Goal: Information Seeking & Learning: Learn about a topic

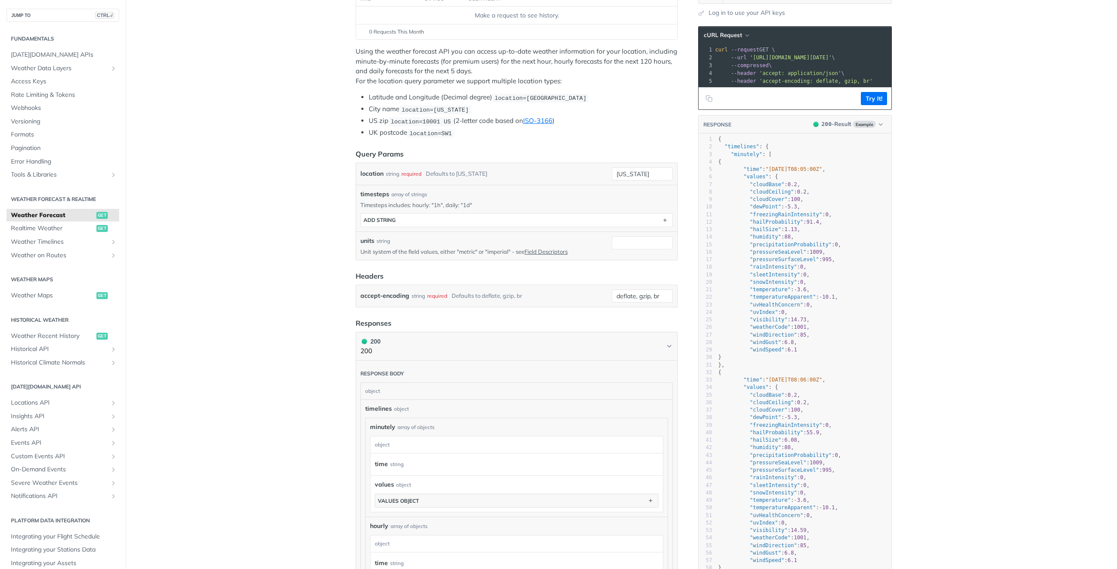
scroll to position [131, 0]
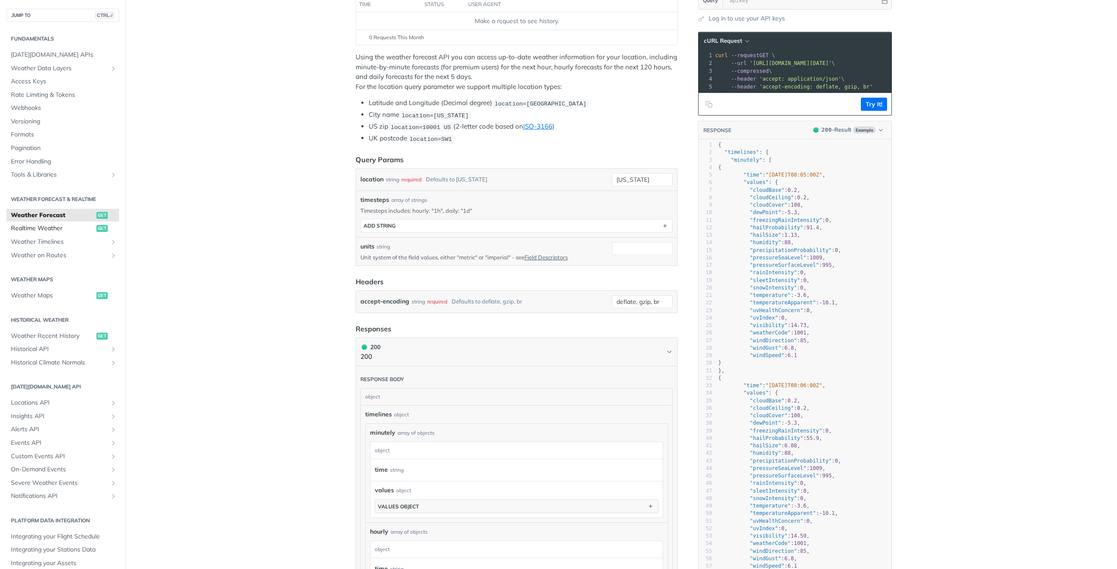
click at [48, 226] on span "Realtime Weather" at bounding box center [52, 228] width 83 height 9
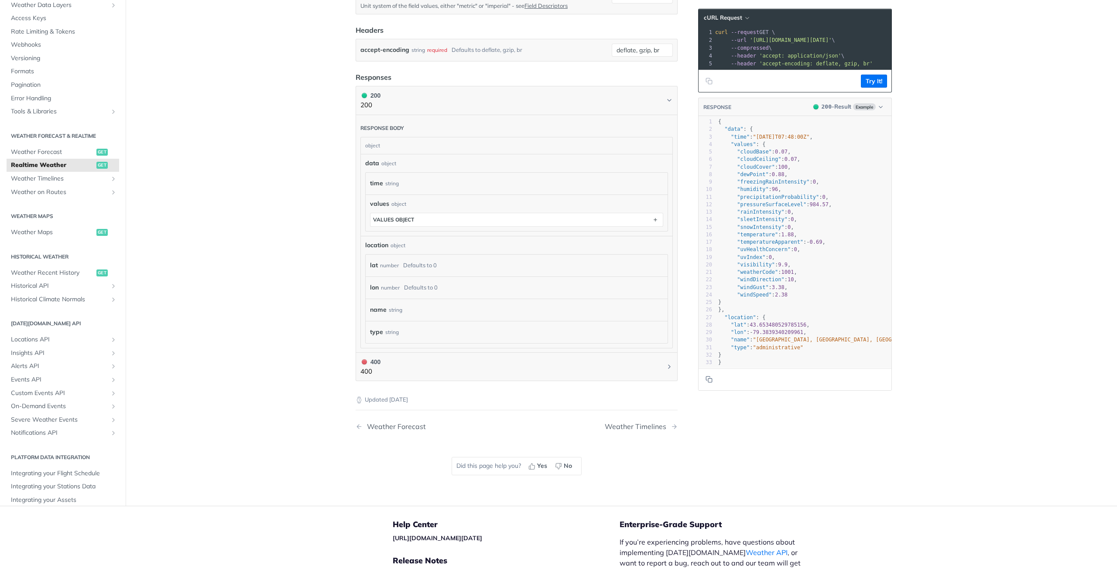
scroll to position [332, 0]
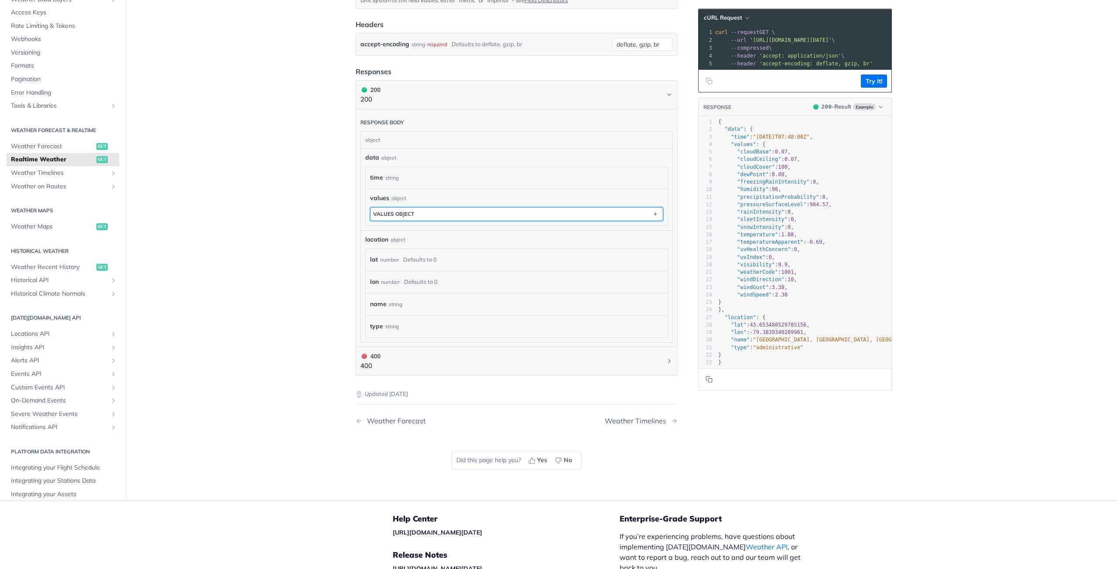
click at [423, 211] on button "values object" at bounding box center [516, 214] width 292 height 13
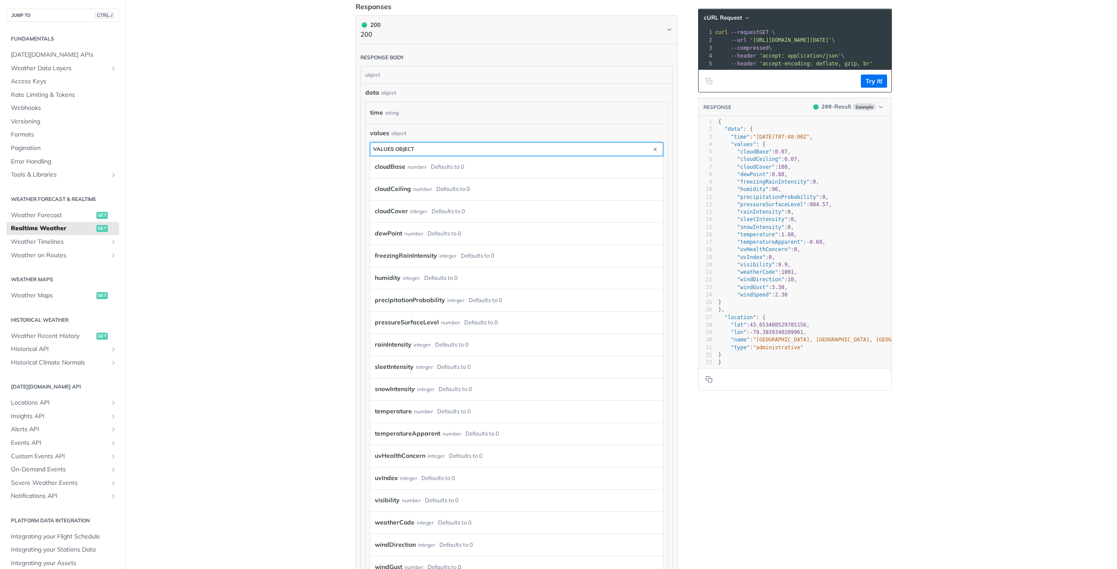
scroll to position [463, 0]
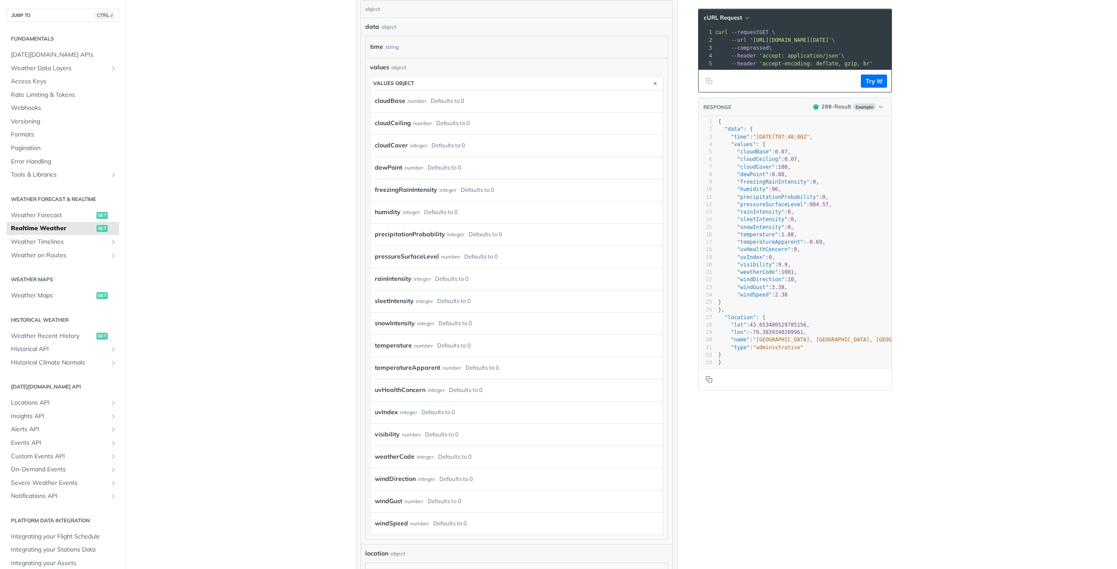
click at [423, 257] on label "pressureSurfaceLevel" at bounding box center [407, 256] width 64 height 13
click at [426, 228] on label "precipitationProbability" at bounding box center [410, 234] width 70 height 13
click at [404, 234] on label "precipitationProbability" at bounding box center [410, 234] width 70 height 13
click at [276, 244] on main "JUMP TO CTRL-/ Fundamentals [DATE][DOMAIN_NAME] APIs Weather Data Layers Core P…" at bounding box center [558, 199] width 1117 height 1231
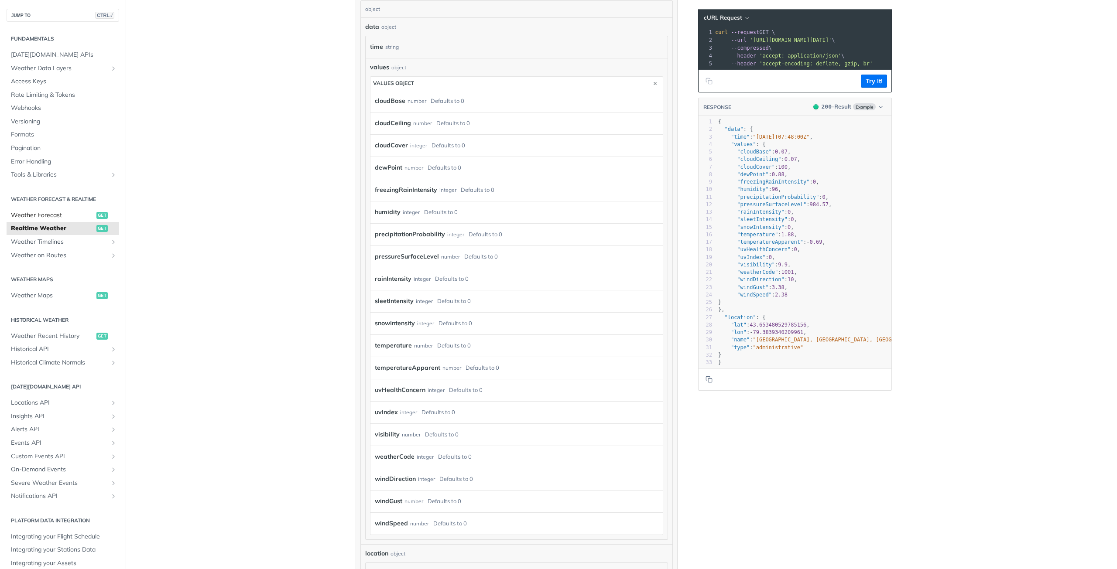
click at [35, 214] on span "Weather Forecast" at bounding box center [52, 215] width 83 height 9
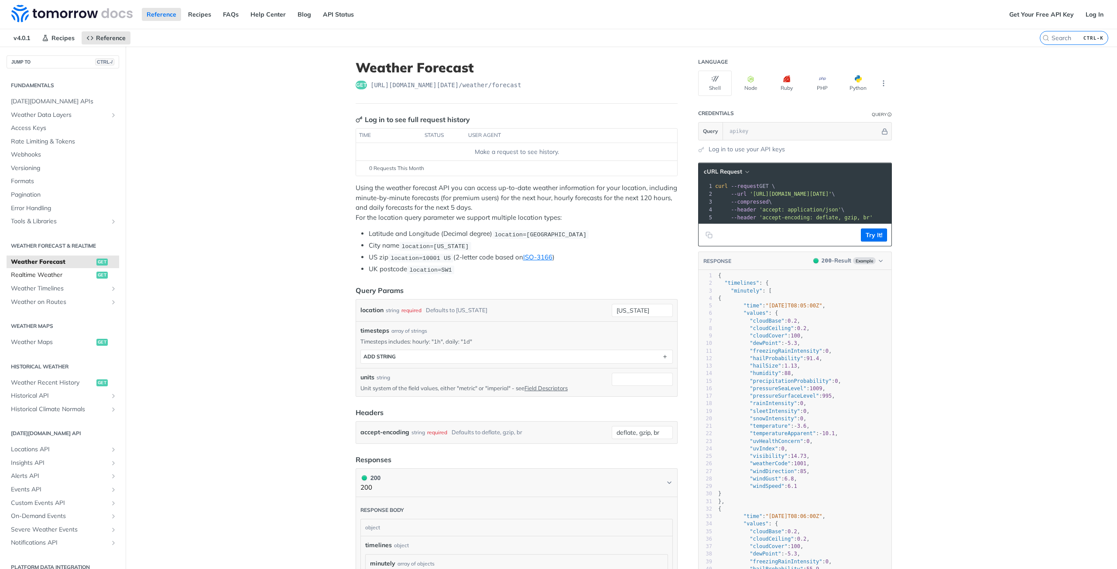
click at [41, 272] on span "Realtime Weather" at bounding box center [52, 275] width 83 height 9
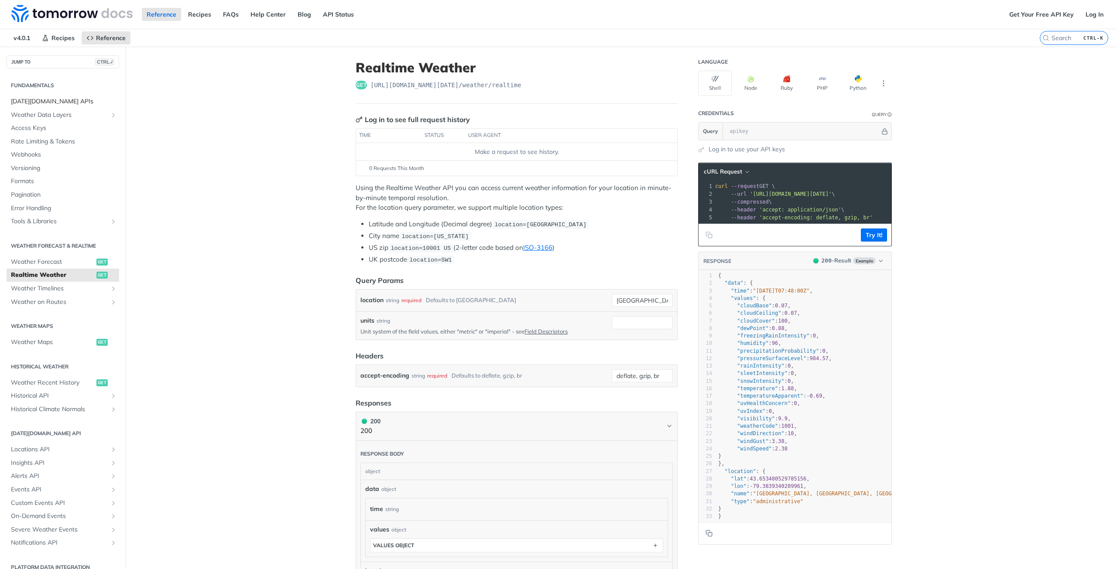
click at [47, 101] on span "[DATE][DOMAIN_NAME] APIs" at bounding box center [64, 101] width 106 height 9
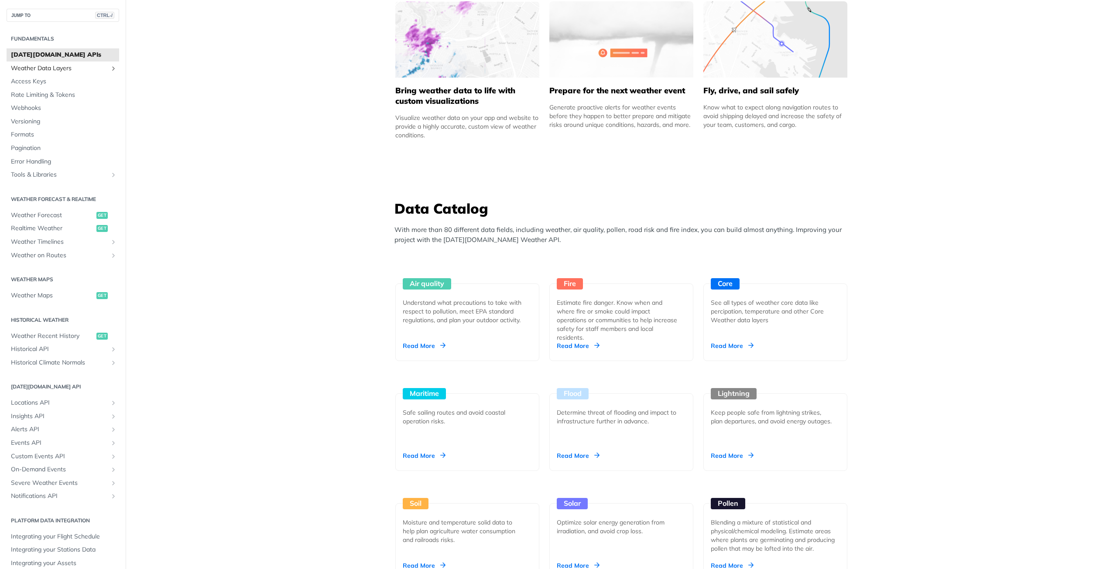
scroll to position [567, 0]
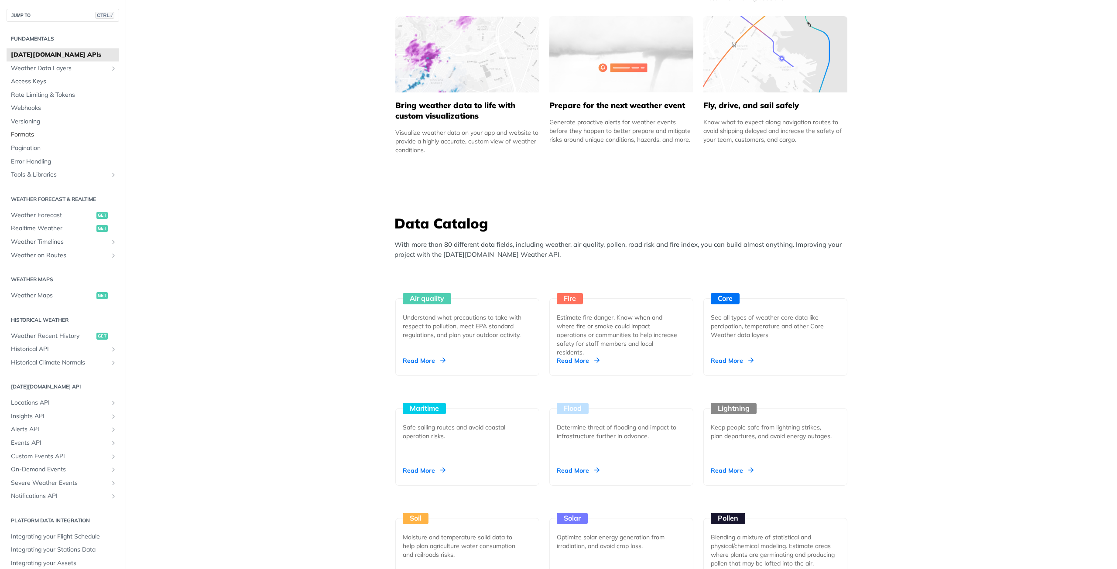
click at [40, 130] on link "Formats" at bounding box center [63, 134] width 113 height 13
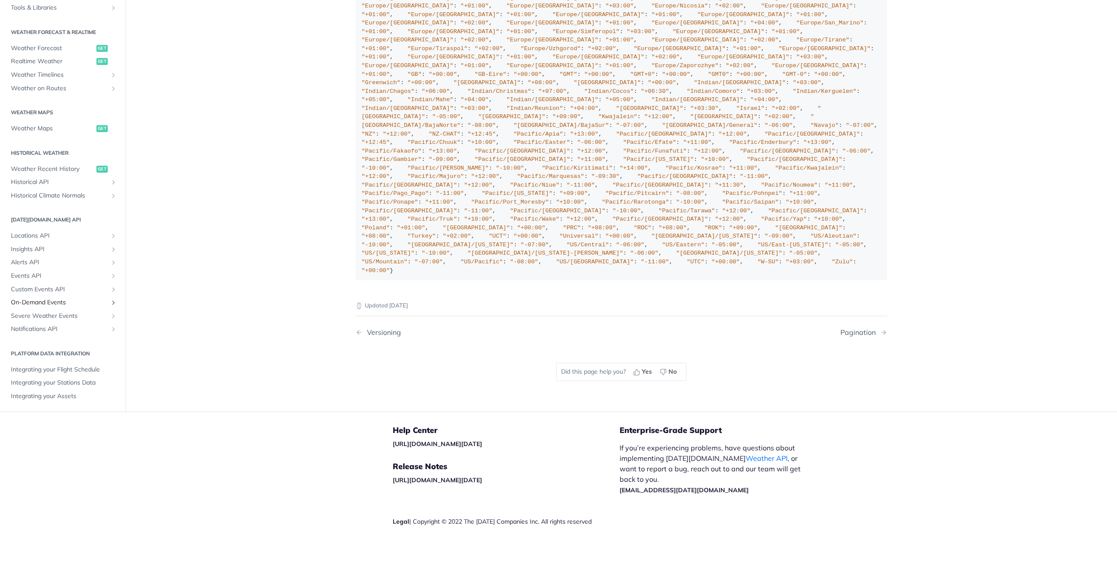
scroll to position [10, 0]
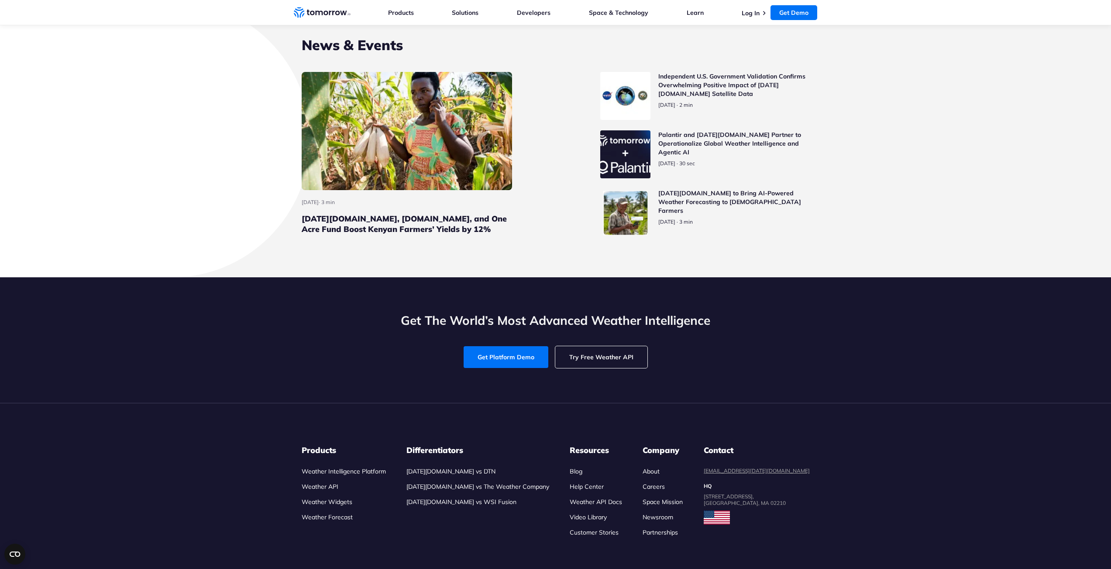
scroll to position [3913, 0]
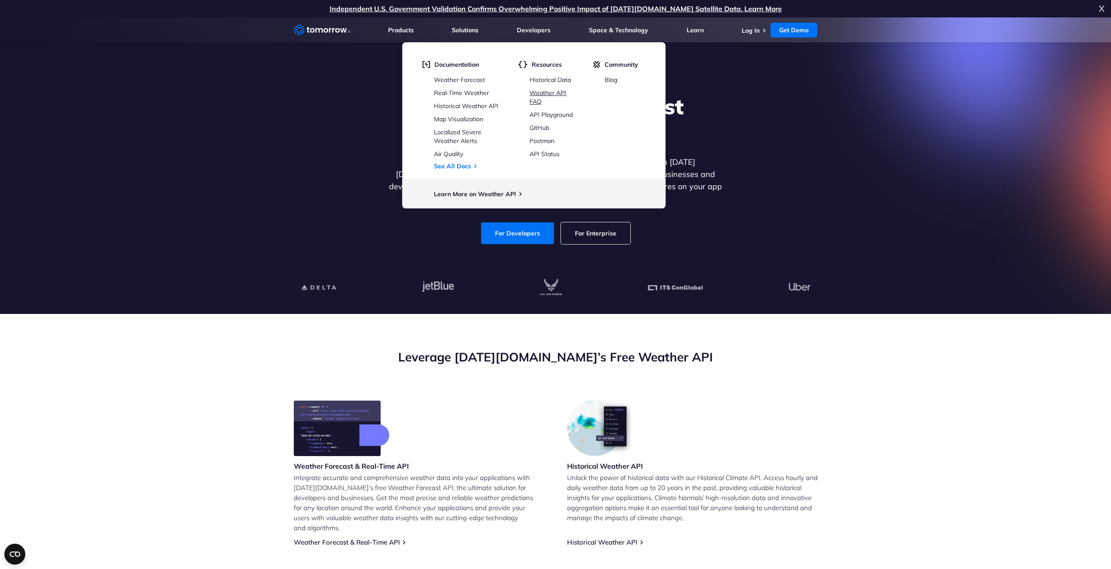
click at [542, 93] on link "Weather API FAQ" at bounding box center [547, 97] width 37 height 17
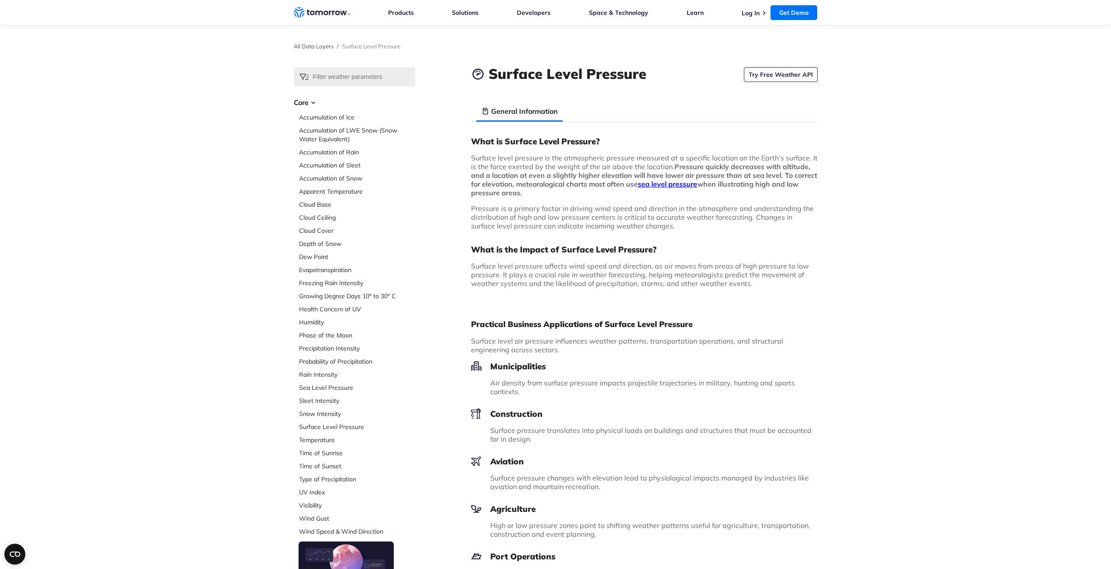
drag, startPoint x: 616, startPoint y: 195, endPoint x: 682, endPoint y: 169, distance: 71.3
click at [682, 169] on p "Surface level pressure is the atmospheric pressure measured at a specific locat…" at bounding box center [644, 176] width 346 height 44
click at [675, 165] on strong "Pressure quickly decreases with altitude, and a location at even a slightly hig…" at bounding box center [644, 179] width 346 height 35
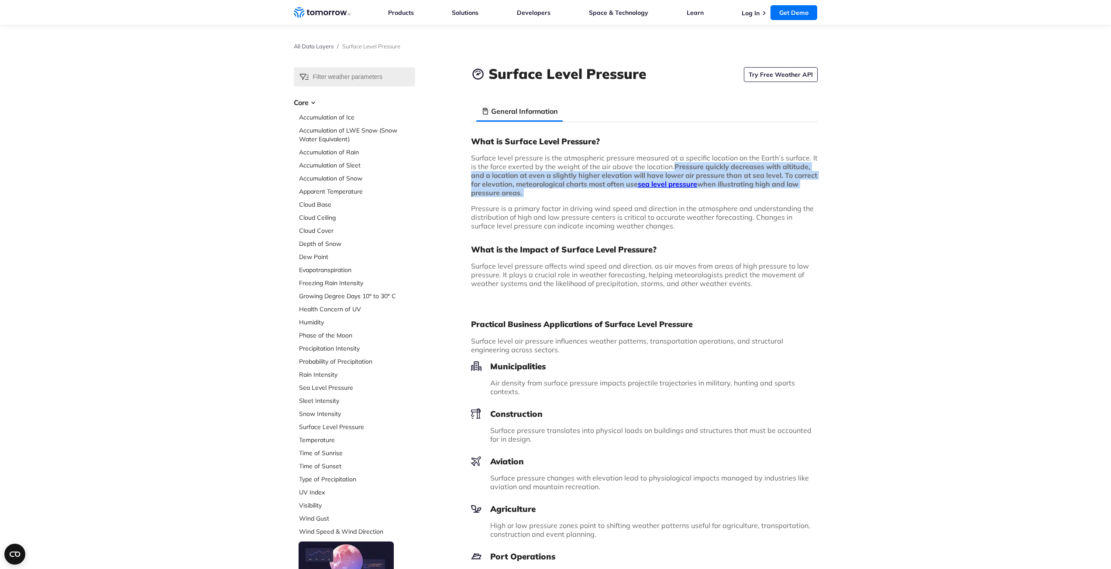
drag, startPoint x: 675, startPoint y: 165, endPoint x: 623, endPoint y: 196, distance: 60.2
click at [623, 196] on p "Surface level pressure is the atmospheric pressure measured at a specific locat…" at bounding box center [644, 176] width 346 height 44
click at [803, 170] on div at bounding box center [803, 170] width 0 height 0
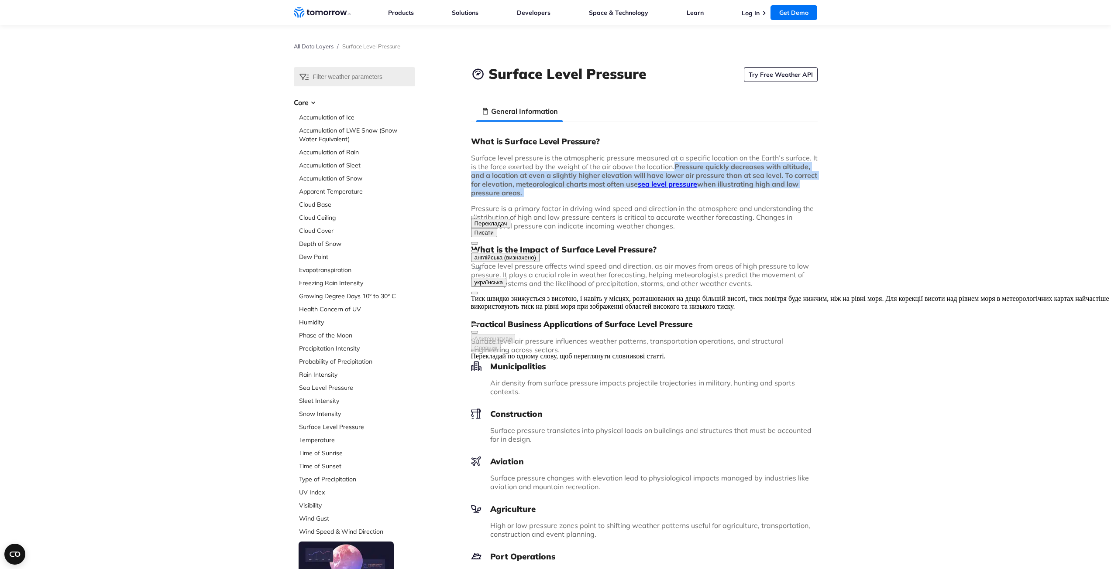
click at [710, 177] on strong "Pressure quickly decreases with altitude, and a location at even a slightly hig…" at bounding box center [644, 179] width 346 height 35
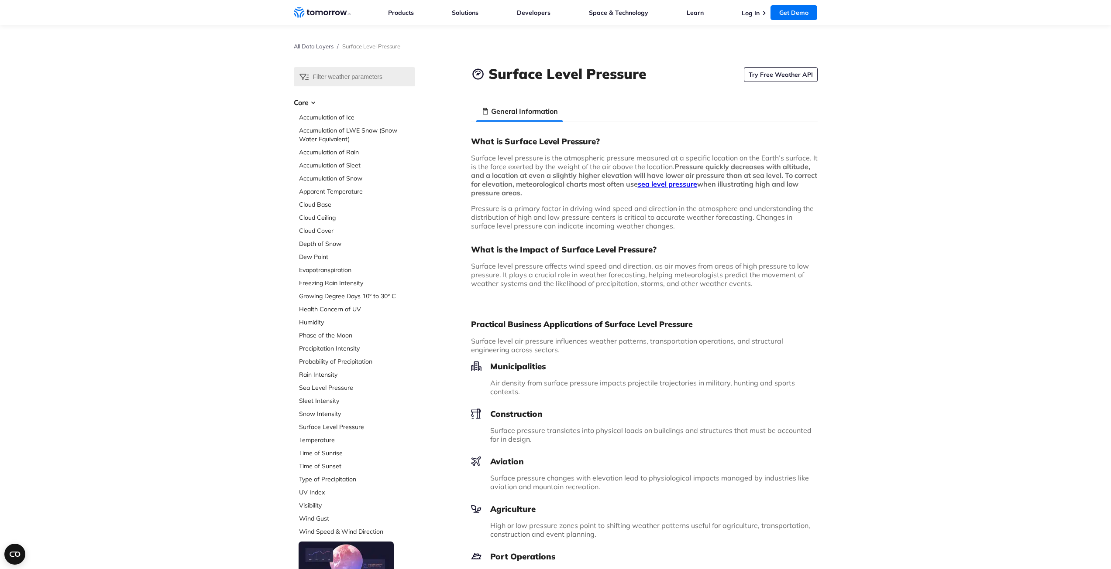
click at [502, 155] on p "Surface level pressure is the atmospheric pressure measured at a specific locat…" at bounding box center [644, 176] width 346 height 44
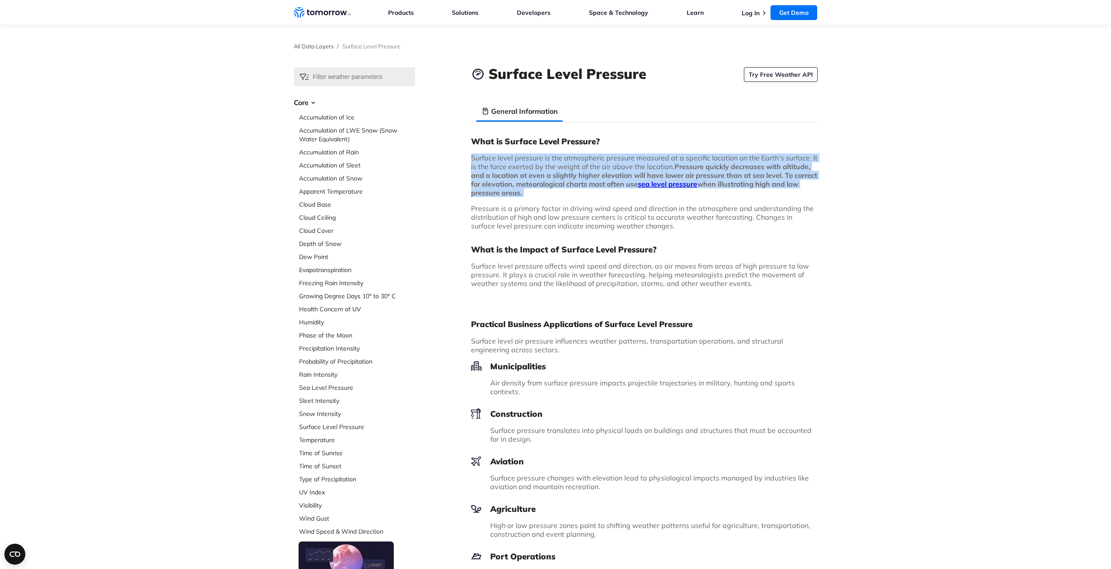
click at [502, 155] on p "Surface level pressure is the atmospheric pressure measured at a specific locat…" at bounding box center [644, 176] width 346 height 44
click at [470, 197] on div at bounding box center [470, 197] width 0 height 0
